Goal: Check status: Check status

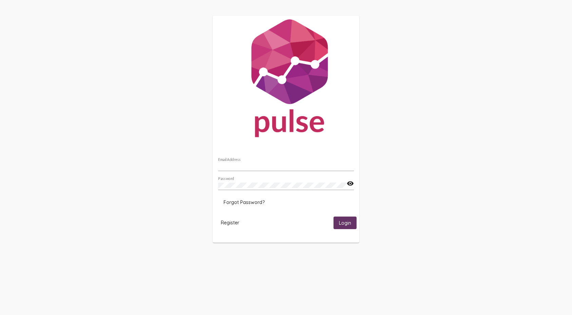
type input "[EMAIL_ADDRESS][DOMAIN_NAME]"
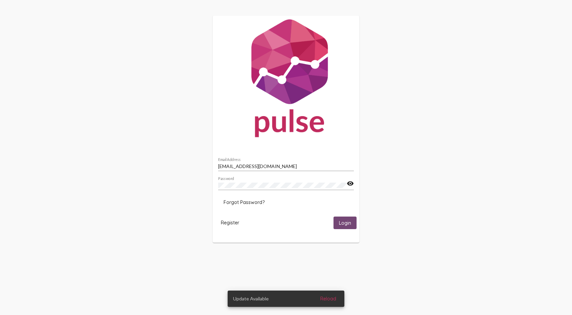
click at [343, 221] on span "Login" at bounding box center [345, 223] width 12 height 6
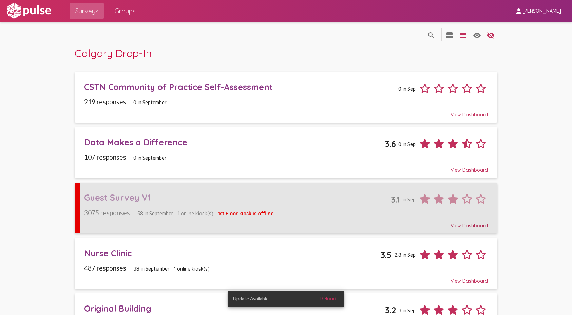
click at [123, 198] on div "Guest Survey V1" at bounding box center [237, 197] width 307 height 11
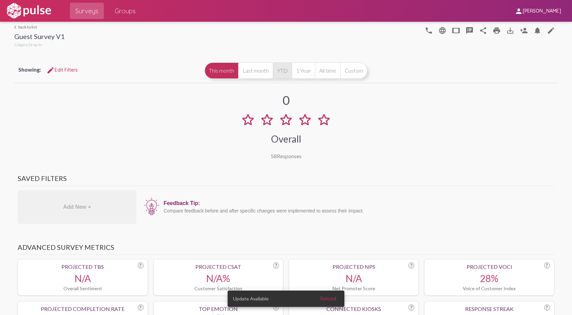
click at [283, 71] on button "YTD" at bounding box center [282, 70] width 19 height 16
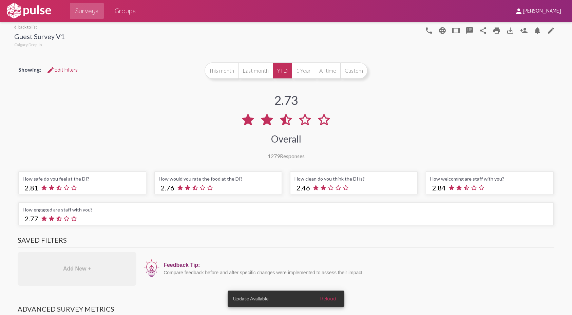
click at [70, 68] on span "edit Edit Filters" at bounding box center [62, 70] width 31 height 6
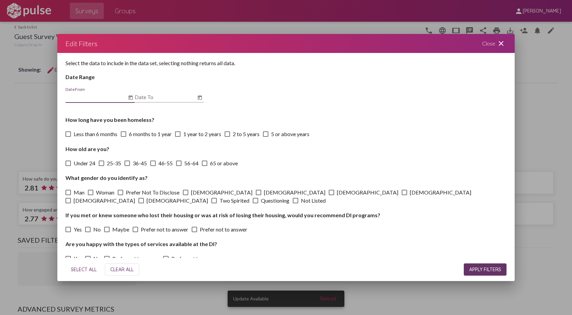
click at [131, 99] on icon "Open calendar" at bounding box center [131, 97] width 4 height 4
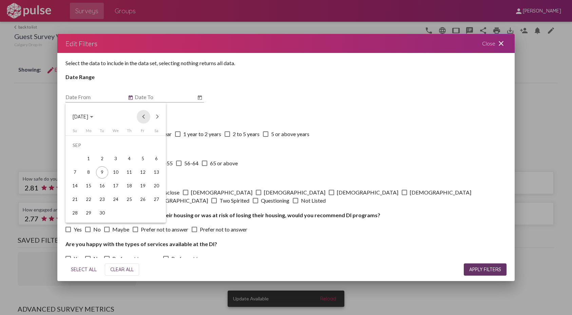
click at [145, 118] on button "Previous month" at bounding box center [144, 117] width 14 height 14
click at [145, 146] on div "1" at bounding box center [143, 145] width 12 height 12
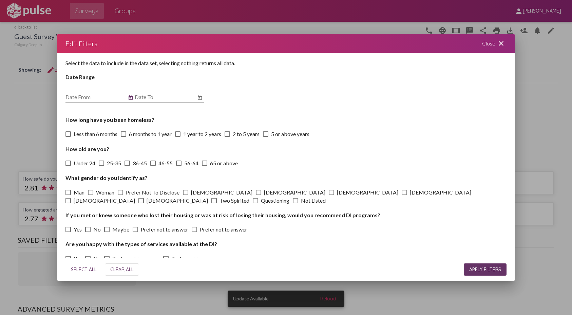
type input "[DATE]"
click at [493, 271] on span "APPLY FILTERS" at bounding box center [486, 270] width 32 height 6
